Goal: Task Accomplishment & Management: Use online tool/utility

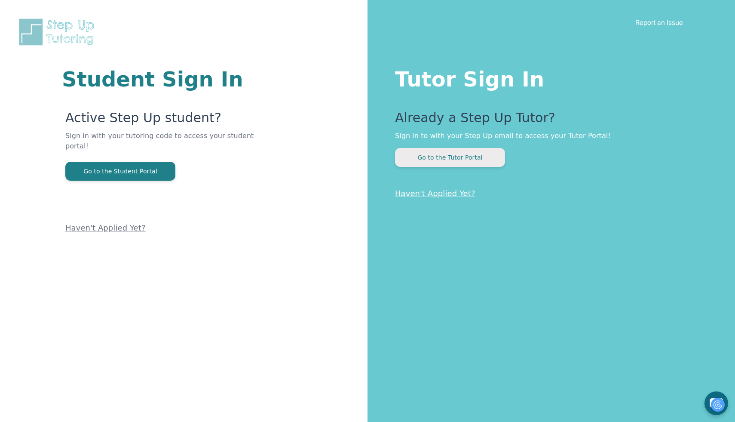
click at [450, 153] on button "Go to the Tutor Portal" at bounding box center [450, 157] width 110 height 19
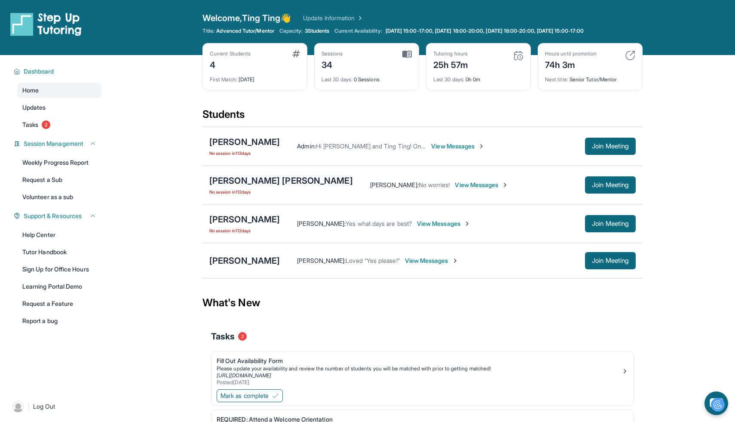
scroll to position [57, 0]
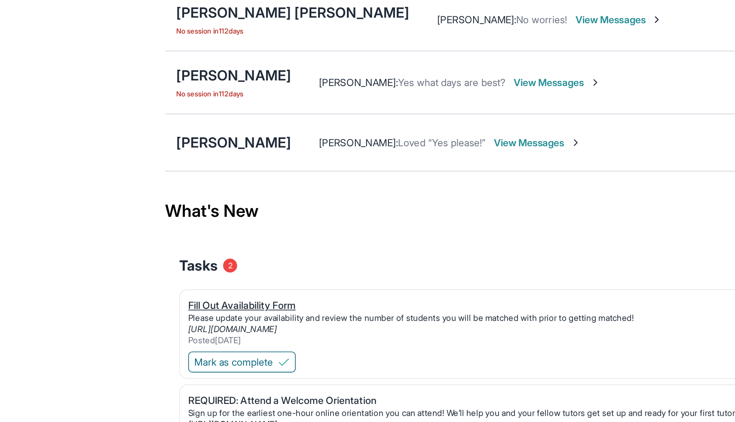
click at [262, 301] on div "Fill Out Availability Form" at bounding box center [419, 303] width 405 height 9
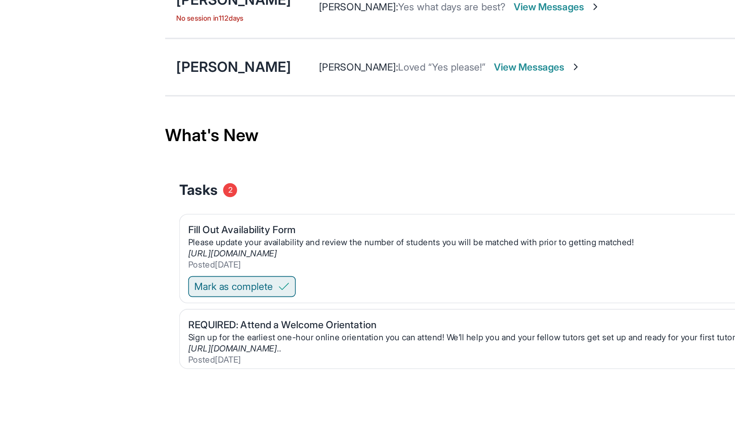
click at [255, 336] on span "Mark as complete" at bounding box center [245, 338] width 48 height 9
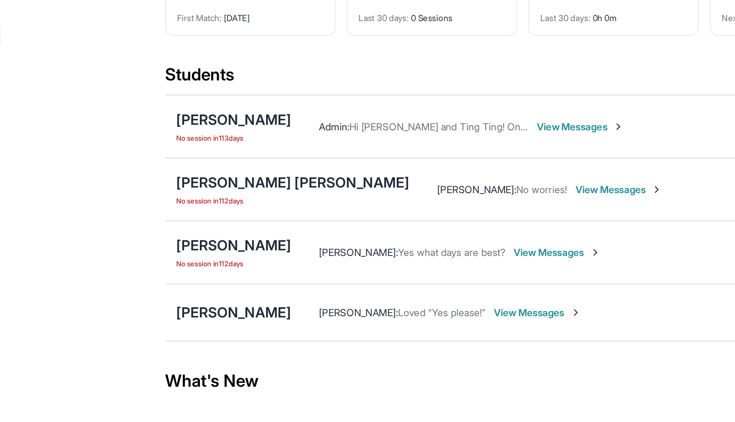
scroll to position [0, 0]
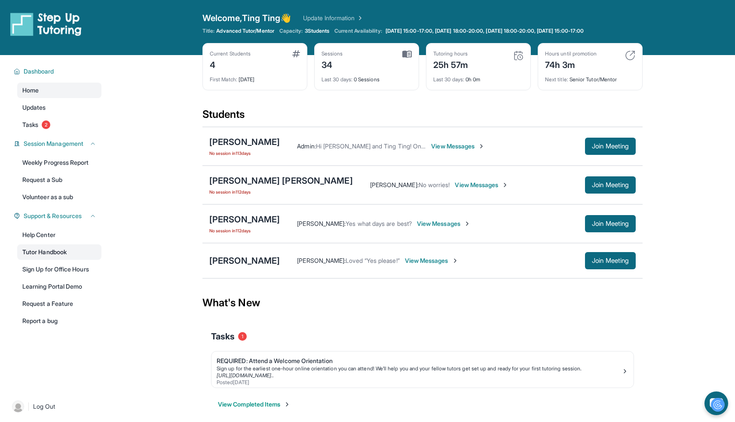
click at [36, 250] on link "Tutor Handbook" at bounding box center [59, 251] width 84 height 15
click at [61, 237] on link "Help Center" at bounding box center [59, 234] width 84 height 15
click at [243, 264] on div "[PERSON_NAME]" at bounding box center [244, 261] width 71 height 12
click at [592, 258] on span "Join Meeting" at bounding box center [610, 260] width 37 height 5
click at [597, 263] on span "Join Meeting" at bounding box center [610, 260] width 37 height 5
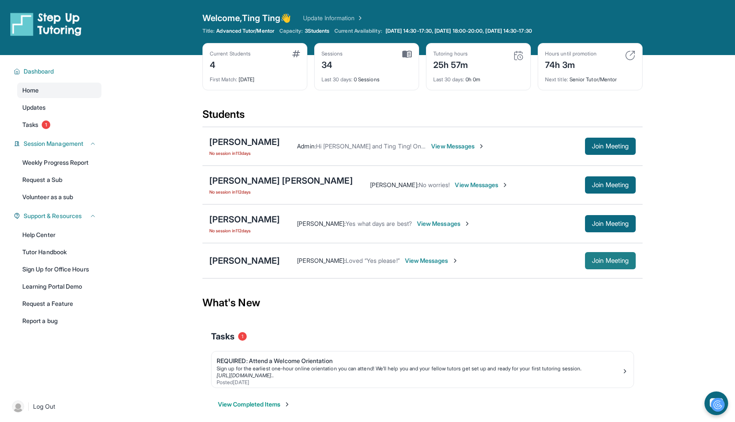
click at [623, 267] on button "Join Meeting" at bounding box center [610, 260] width 51 height 17
click at [618, 262] on span "Join Meeting" at bounding box center [610, 260] width 37 height 5
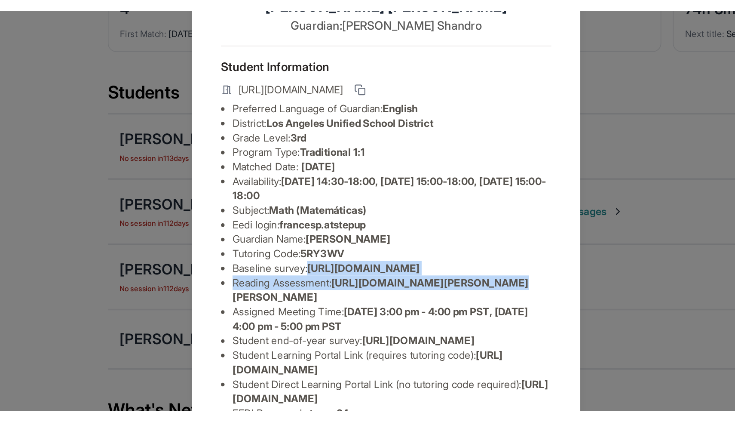
scroll to position [54, 312]
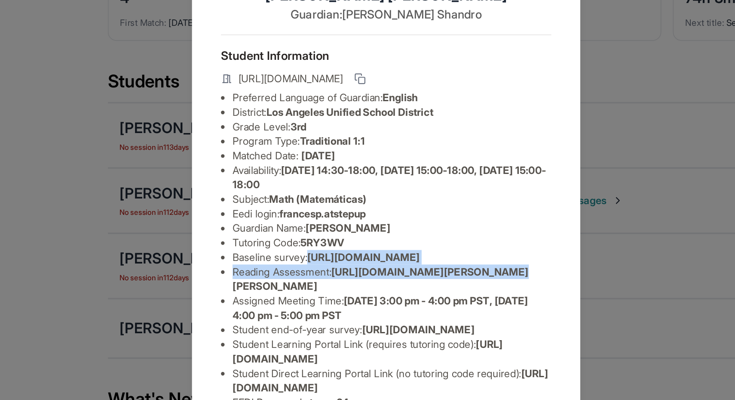
drag, startPoint x: 277, startPoint y: 172, endPoint x: 494, endPoint y: 195, distance: 218.4
click at [494, 195] on div "[PERSON_NAME] Guardian: [PERSON_NAME] Student Information [URL][DOMAIN_NAME] Pr…" at bounding box center [367, 200] width 735 height 400
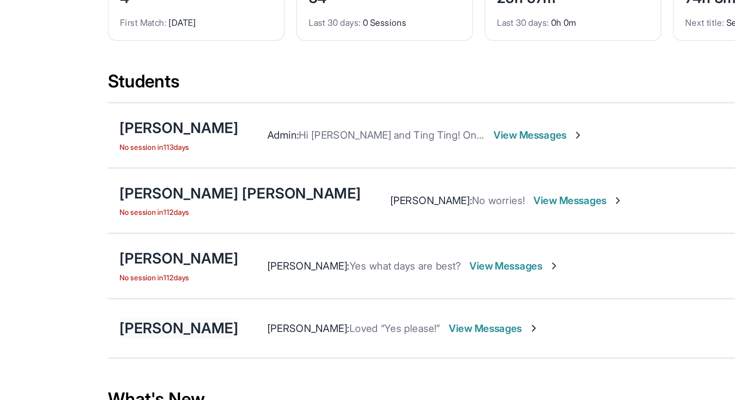
click at [259, 261] on div "[PERSON_NAME]" at bounding box center [244, 261] width 71 height 12
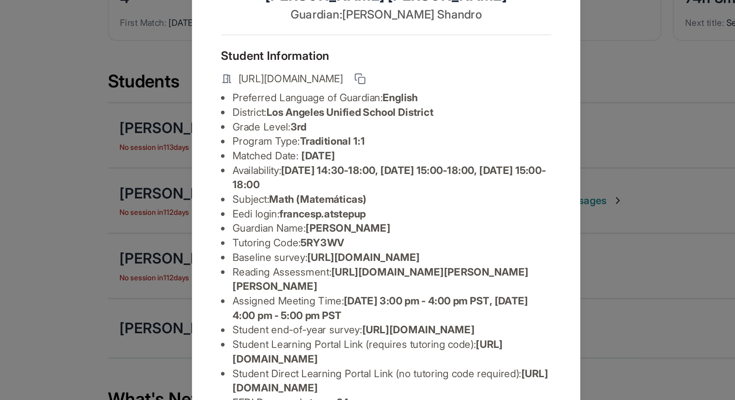
click at [321, 222] on span "[URL][DOMAIN_NAME]" at bounding box center [354, 218] width 67 height 7
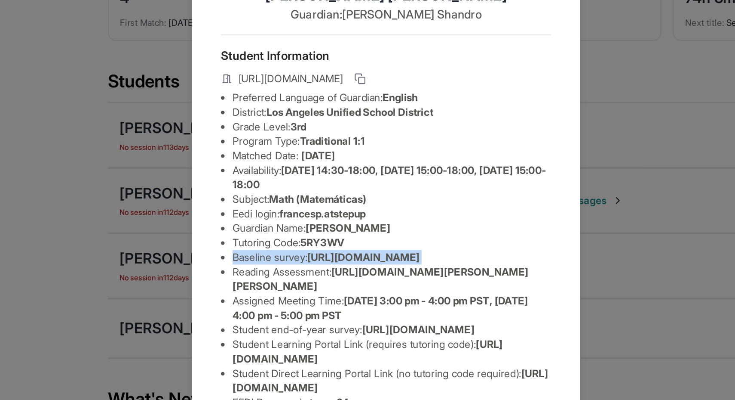
click at [321, 222] on span "[URL][DOMAIN_NAME]" at bounding box center [354, 218] width 67 height 7
copy li "Baseline survey : [URL][DOMAIN_NAME]"
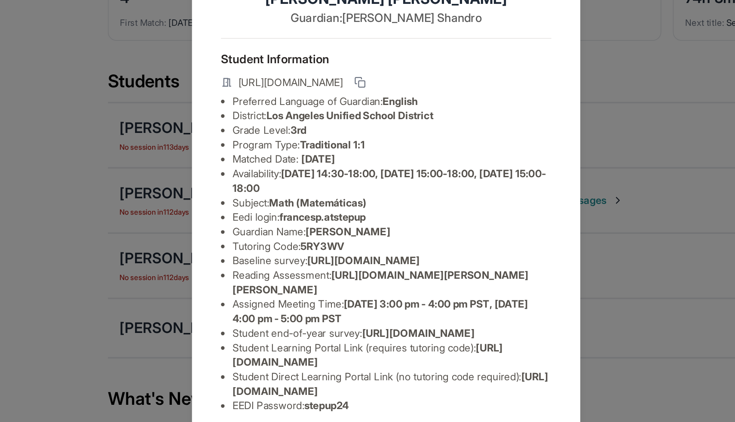
click at [518, 146] on div "[PERSON_NAME] Guardian: [PERSON_NAME] Student Information [URL][DOMAIN_NAME] Pr…" at bounding box center [367, 211] width 735 height 422
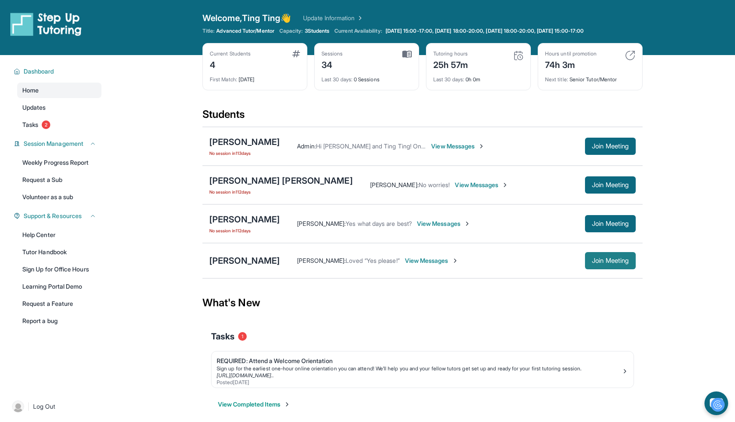
click at [627, 261] on span "Join Meeting" at bounding box center [610, 260] width 37 height 5
